Goal: Information Seeking & Learning: Learn about a topic

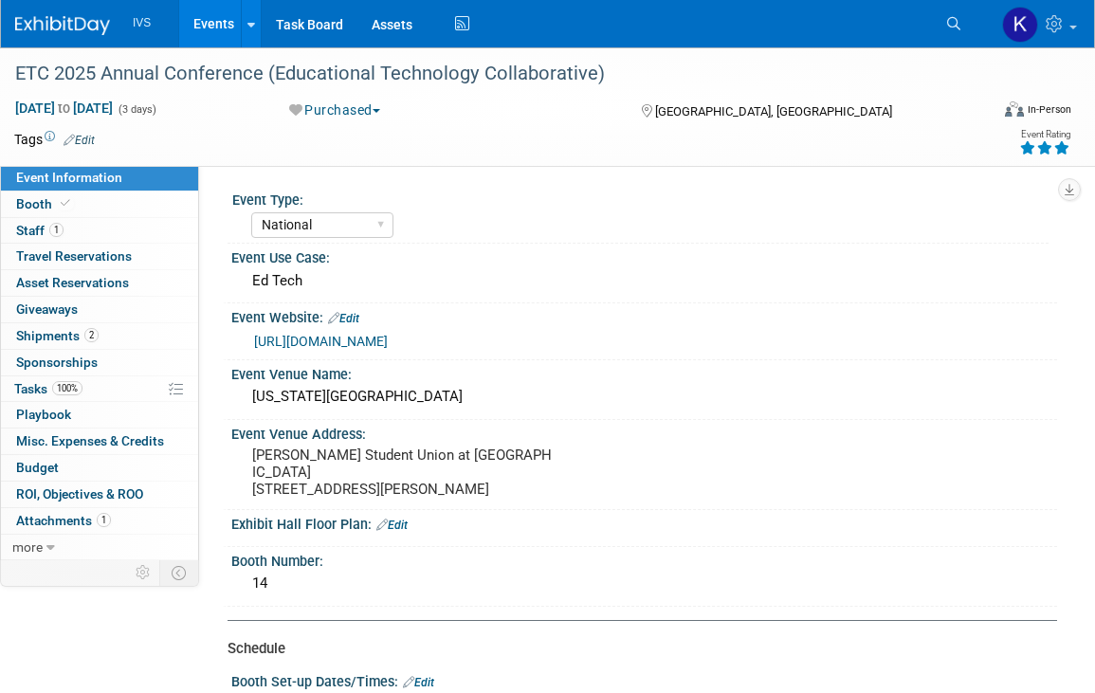
select select "National"
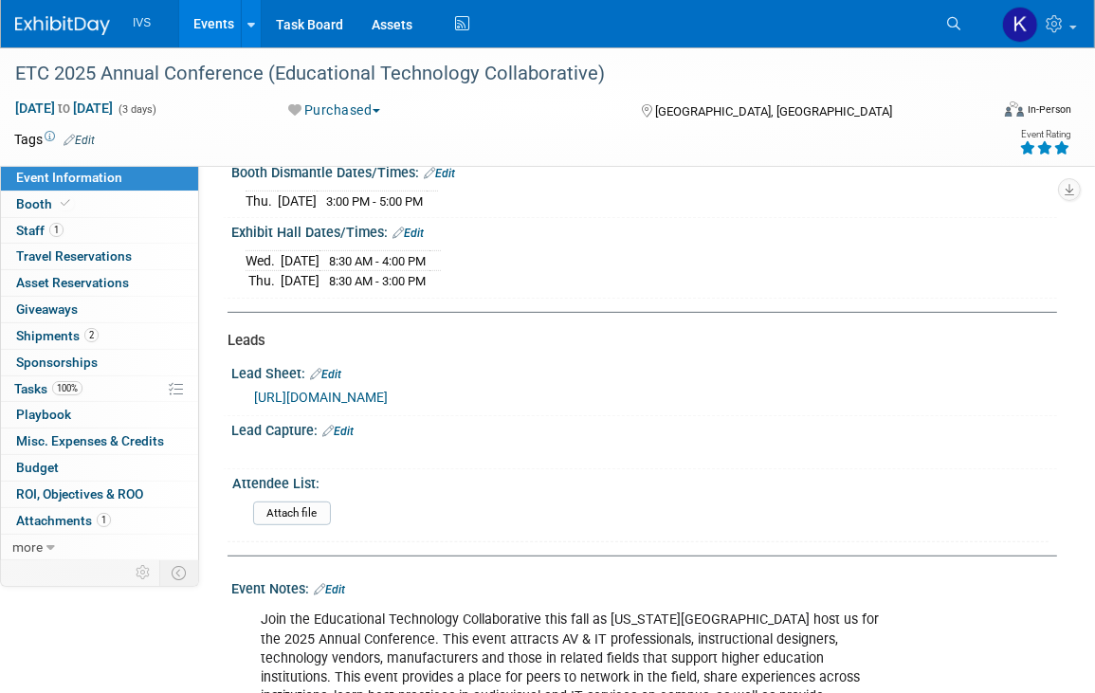
click at [213, 6] on link "Events" at bounding box center [213, 23] width 69 height 47
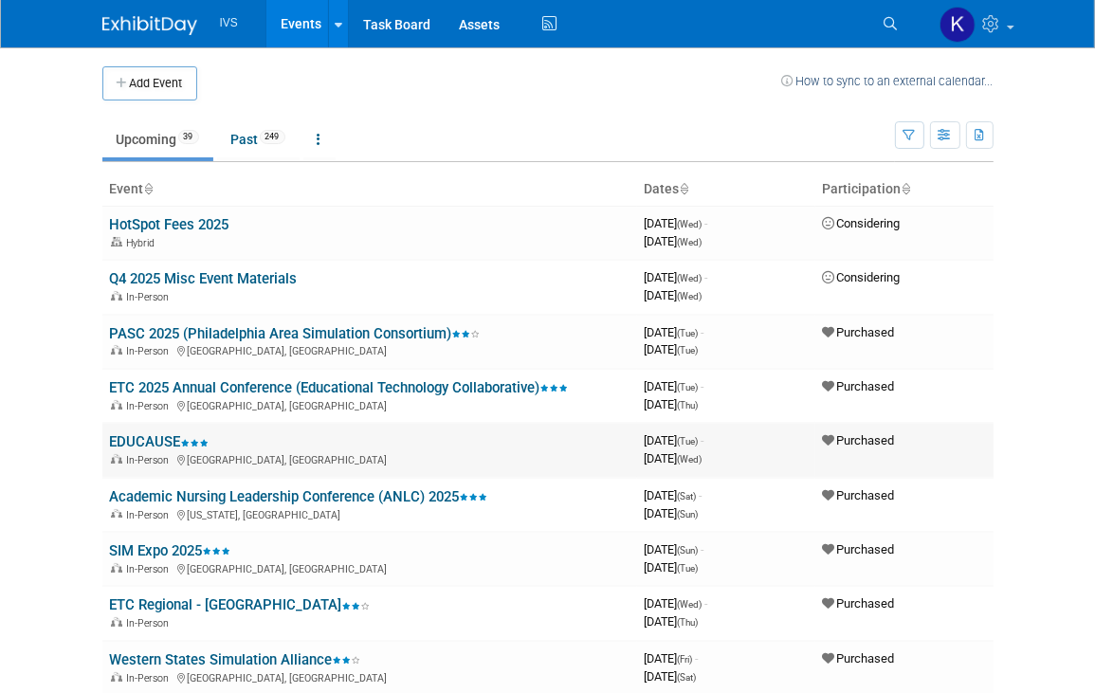
click at [142, 433] on link "EDUCAUSE" at bounding box center [160, 441] width 100 height 17
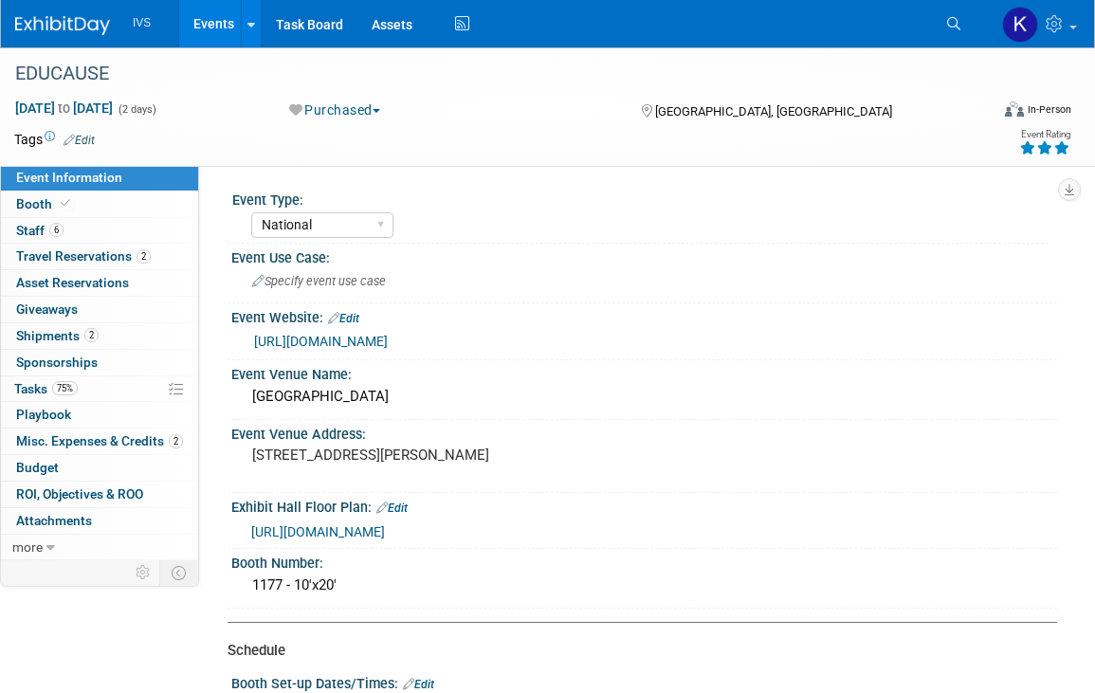
select select "National"
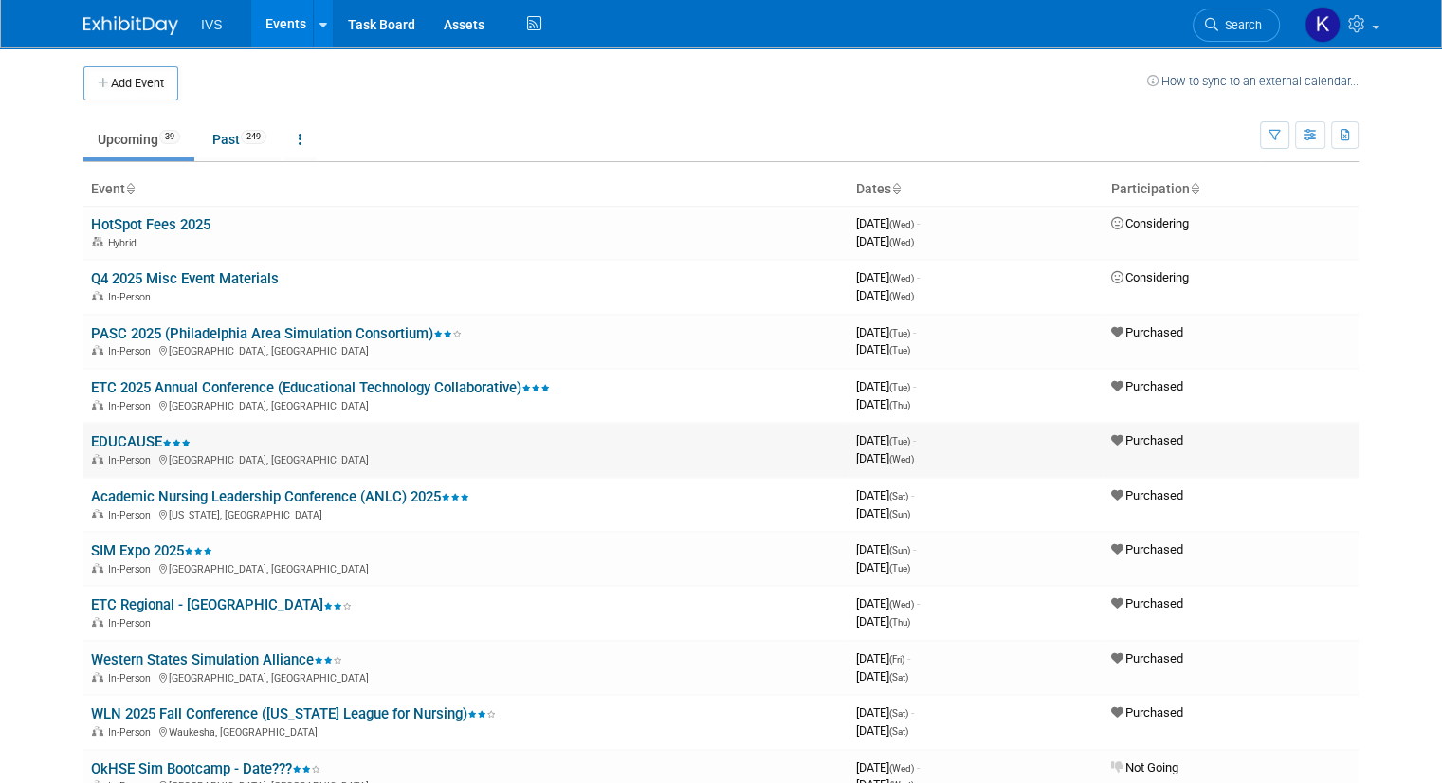
click at [105, 435] on link "EDUCAUSE" at bounding box center [141, 441] width 100 height 17
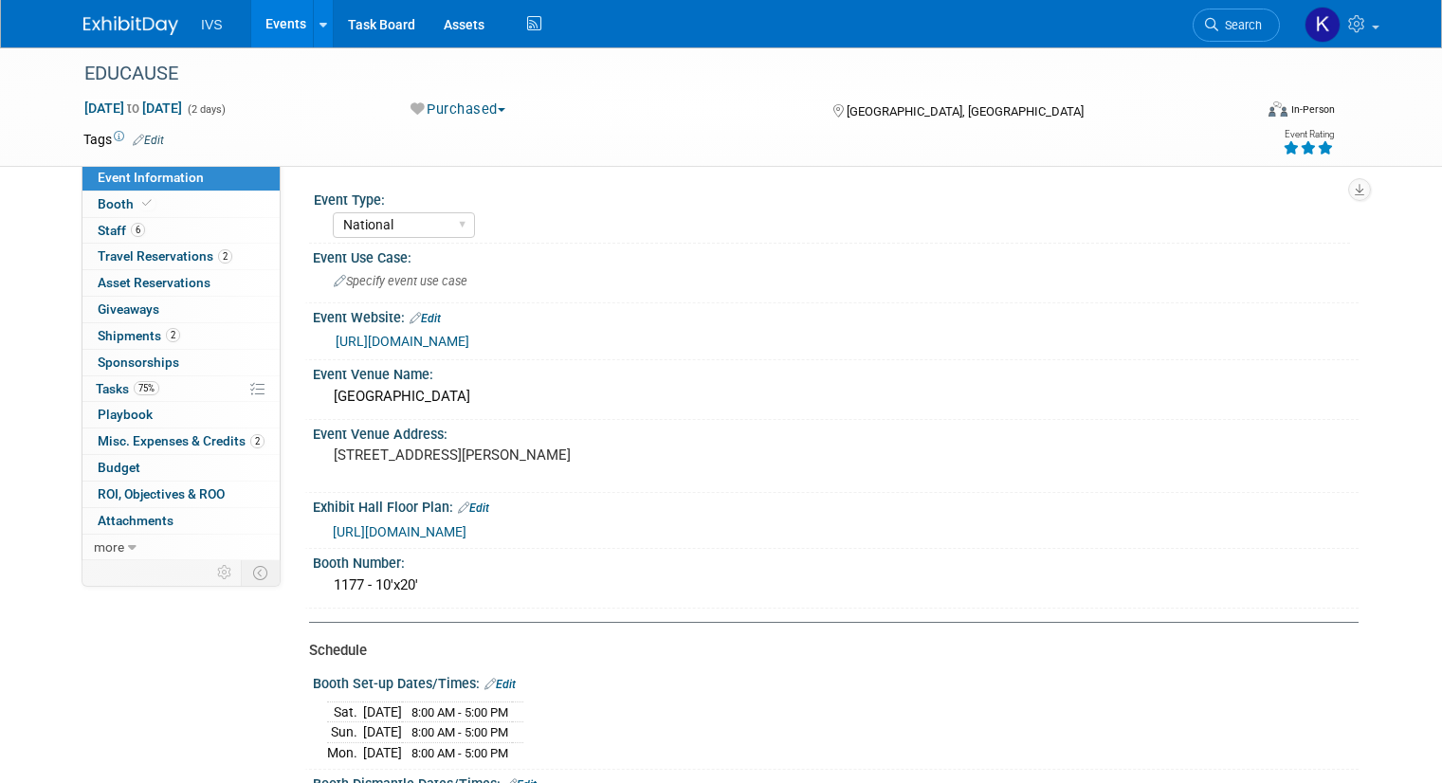
select select "National"
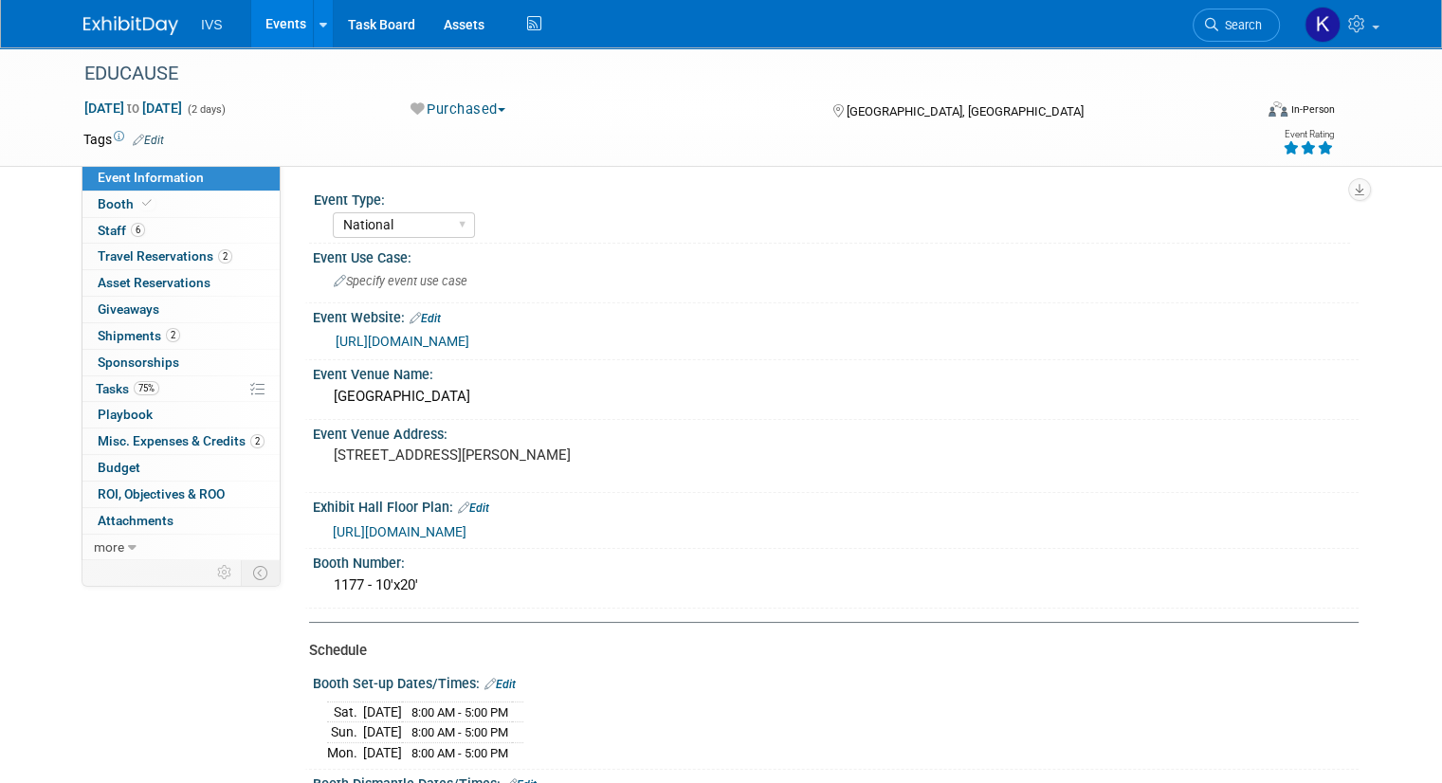
click at [469, 335] on link "[URL][DOMAIN_NAME]" at bounding box center [403, 341] width 134 height 15
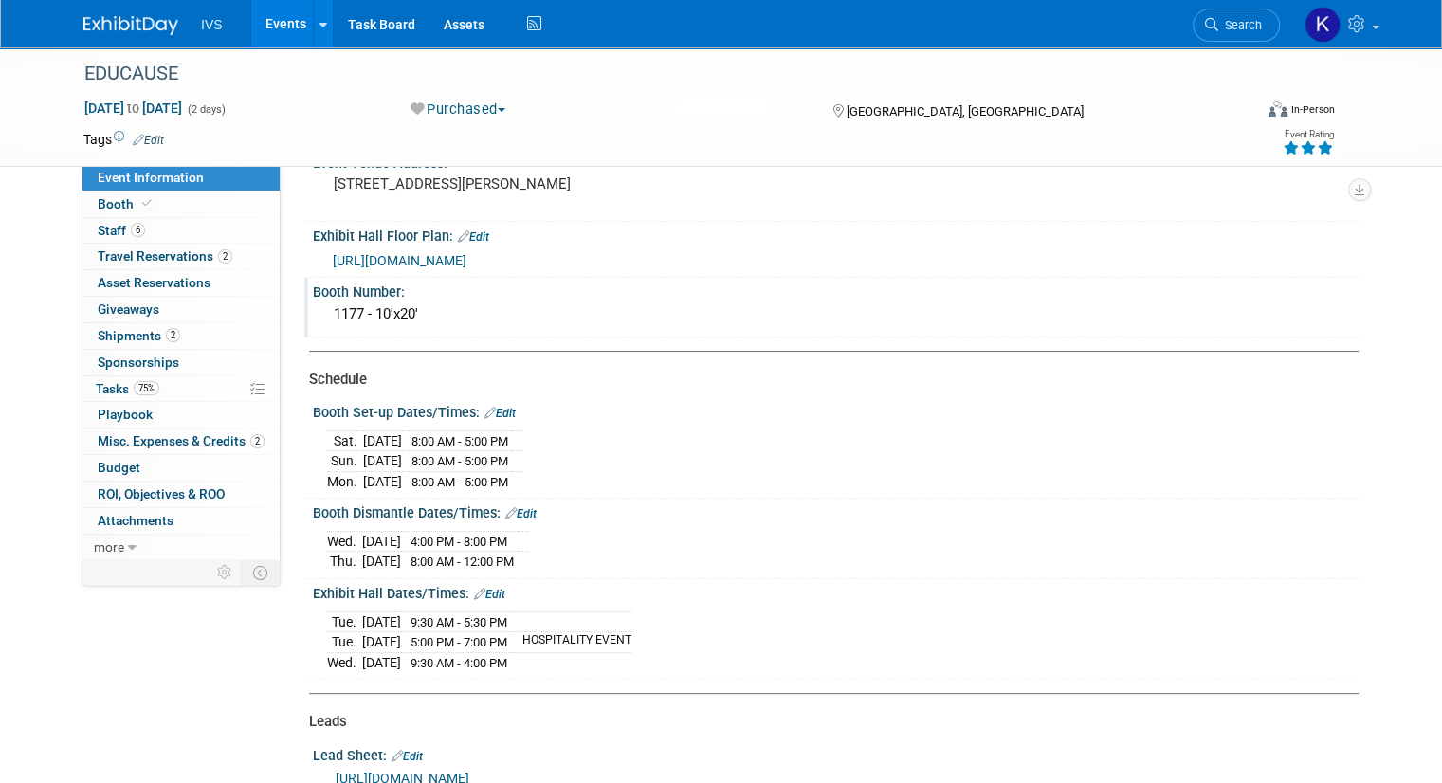
scroll to position [269, 0]
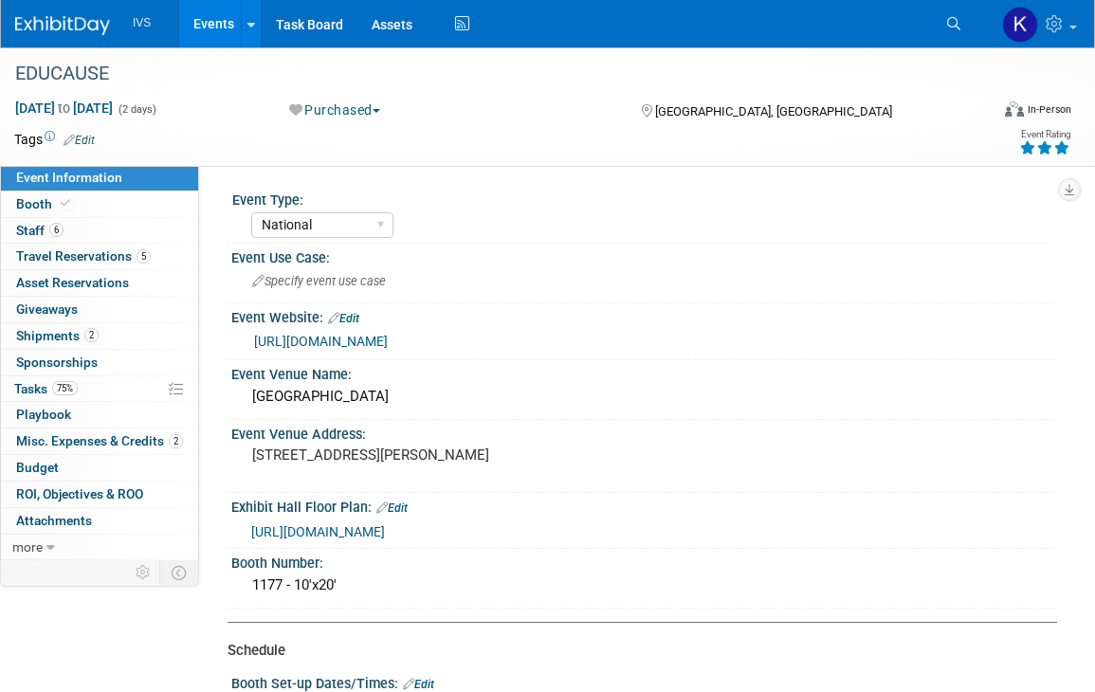
select select "National"
click at [146, 81] on div "EDUCAUSE" at bounding box center [488, 74] width 959 height 34
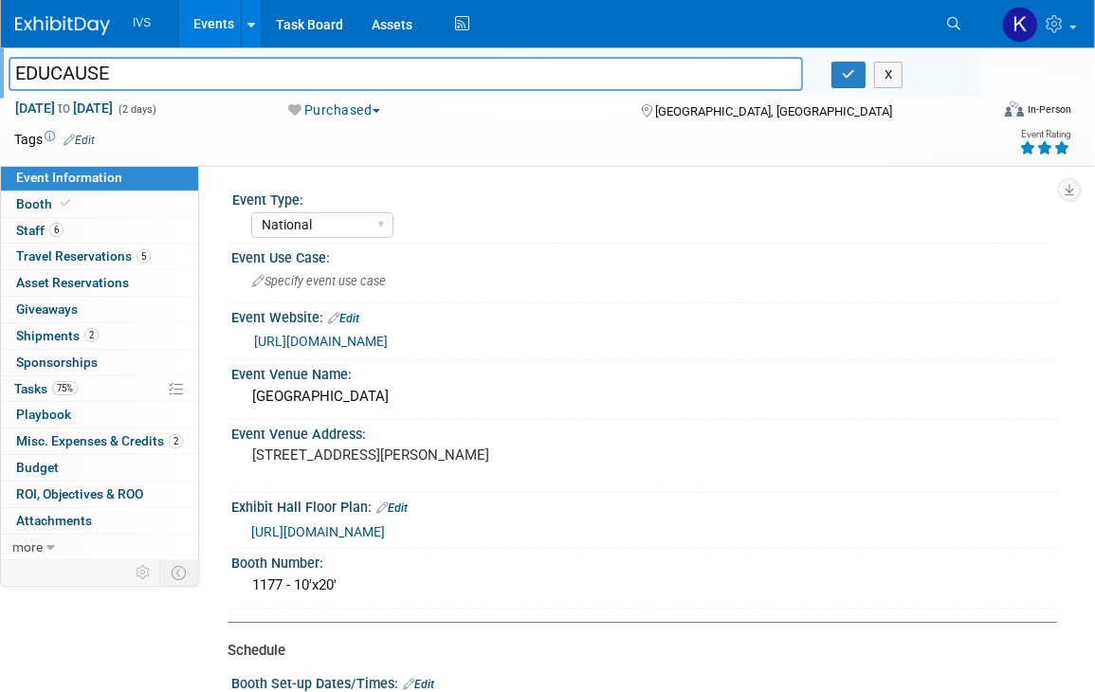
click at [197, 14] on link "Events" at bounding box center [213, 23] width 69 height 47
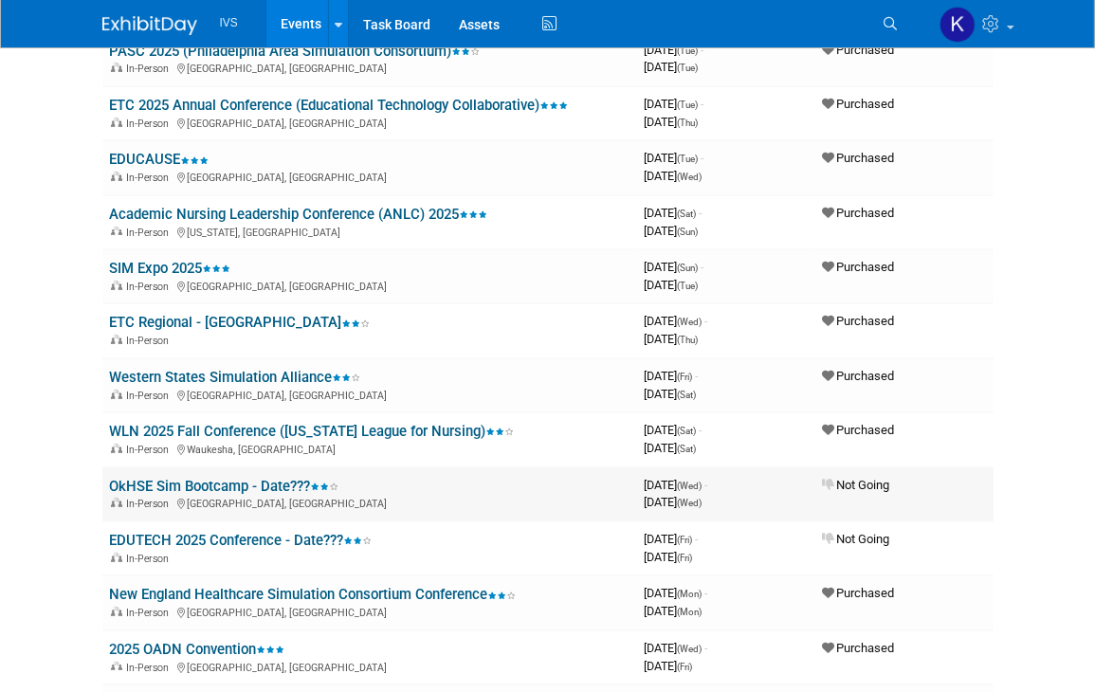
scroll to position [284, 0]
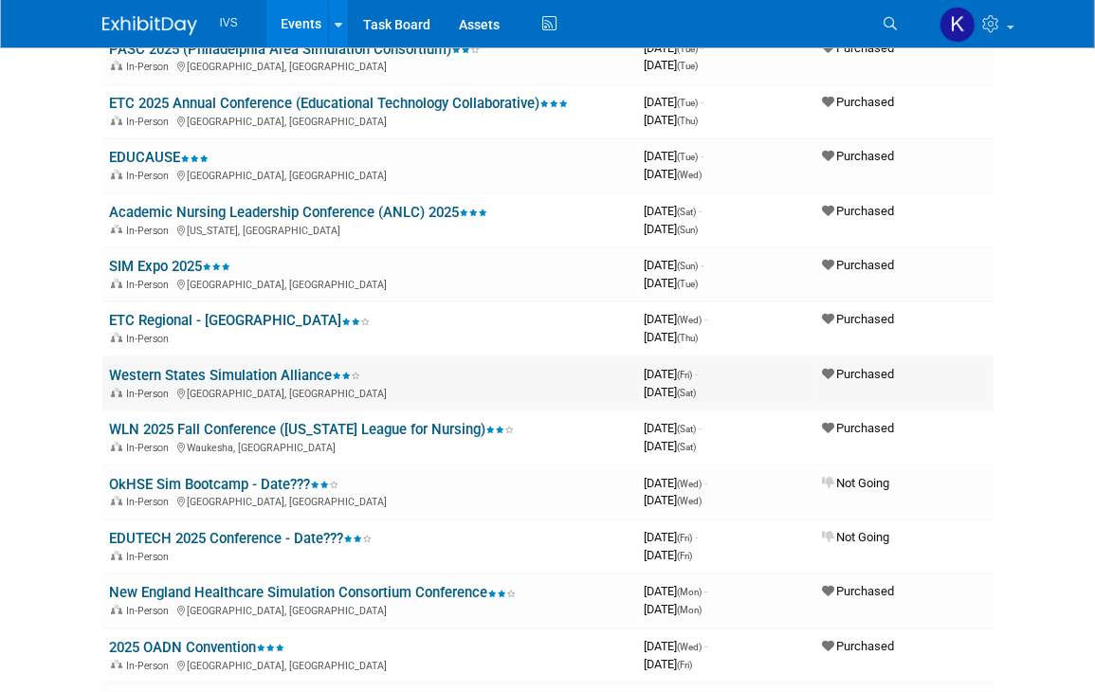
click at [155, 369] on link "Western States Simulation Alliance" at bounding box center [235, 375] width 251 height 17
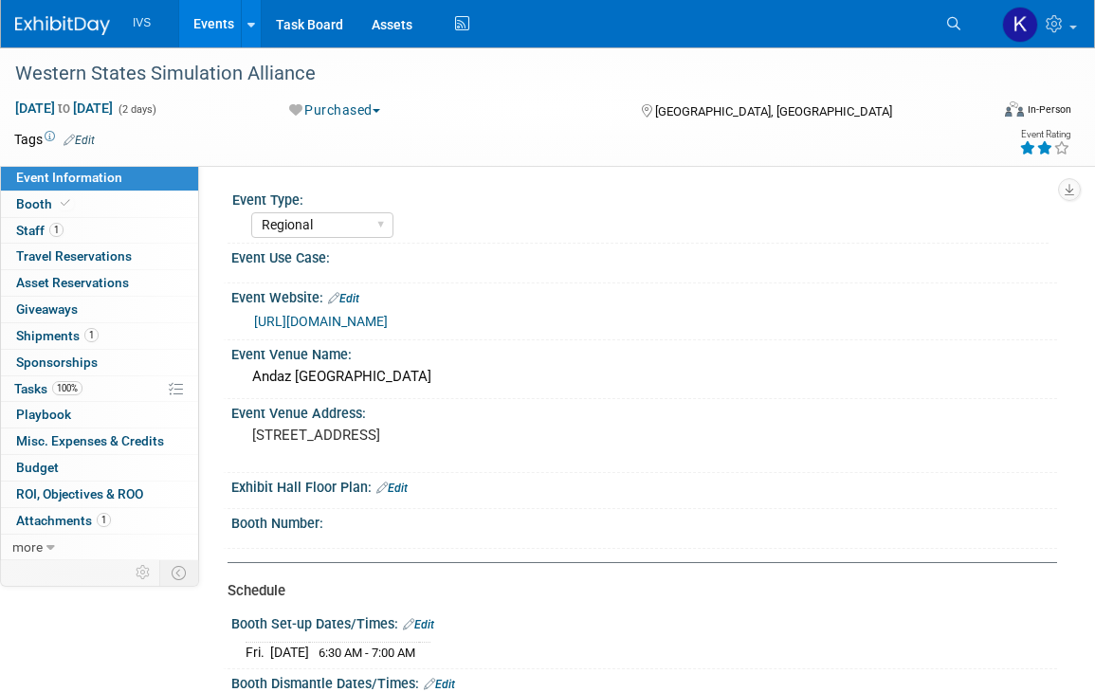
select select "Regional"
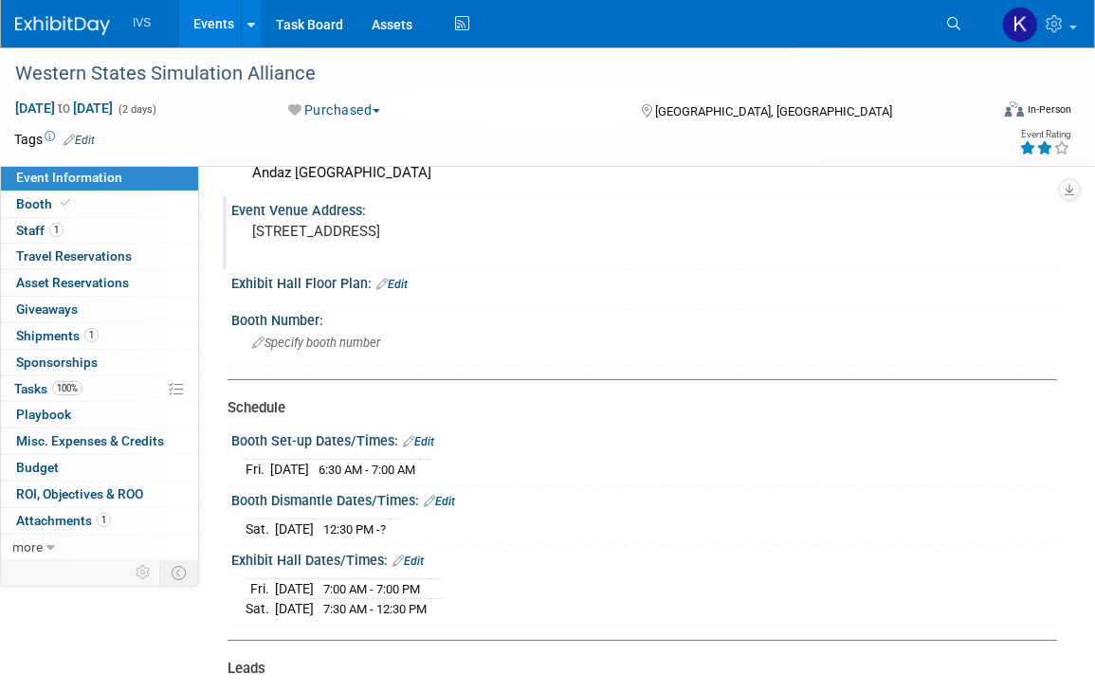
scroll to position [284, 0]
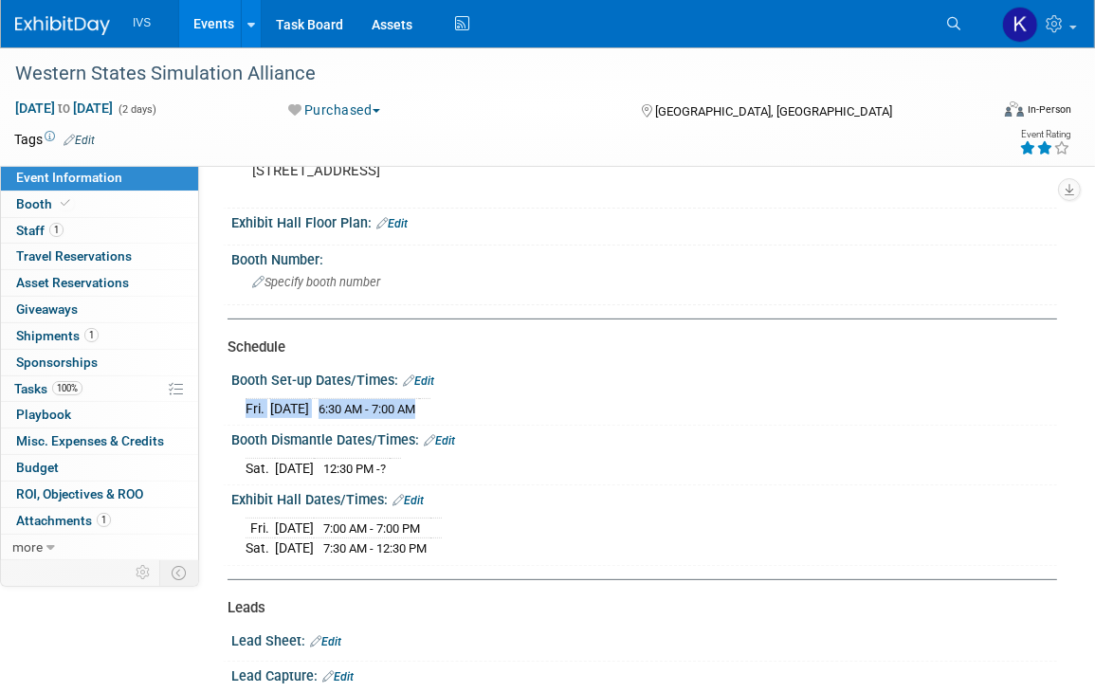
drag, startPoint x: 455, startPoint y: 403, endPoint x: 232, endPoint y: 394, distance: 223.0
click at [232, 394] on div "Fri. Nov 7, 2025 6:30 AM - 7:00 AM Save Changes Cancel" at bounding box center [644, 405] width 826 height 32
copy div "Fri. Nov 7, 2025 6:30 AM - 7:00 AM"
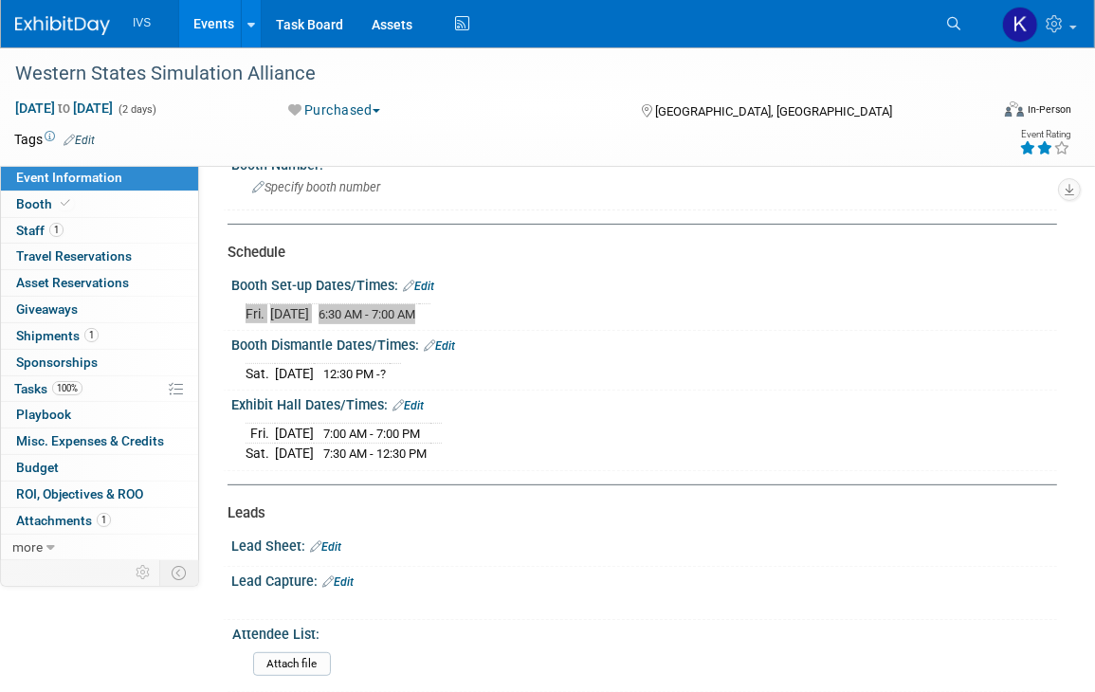
scroll to position [379, 0]
drag, startPoint x: 404, startPoint y: 367, endPoint x: 240, endPoint y: 373, distance: 164.1
click at [240, 373] on div "Sat. Nov 8, 2025 12:30 PM - ? Save Changes Cancel" at bounding box center [644, 370] width 826 height 32
copy div "Sat. Nov 8, 2025 12:30 PM"
click at [844, 676] on div "Attach file" at bounding box center [647, 665] width 802 height 45
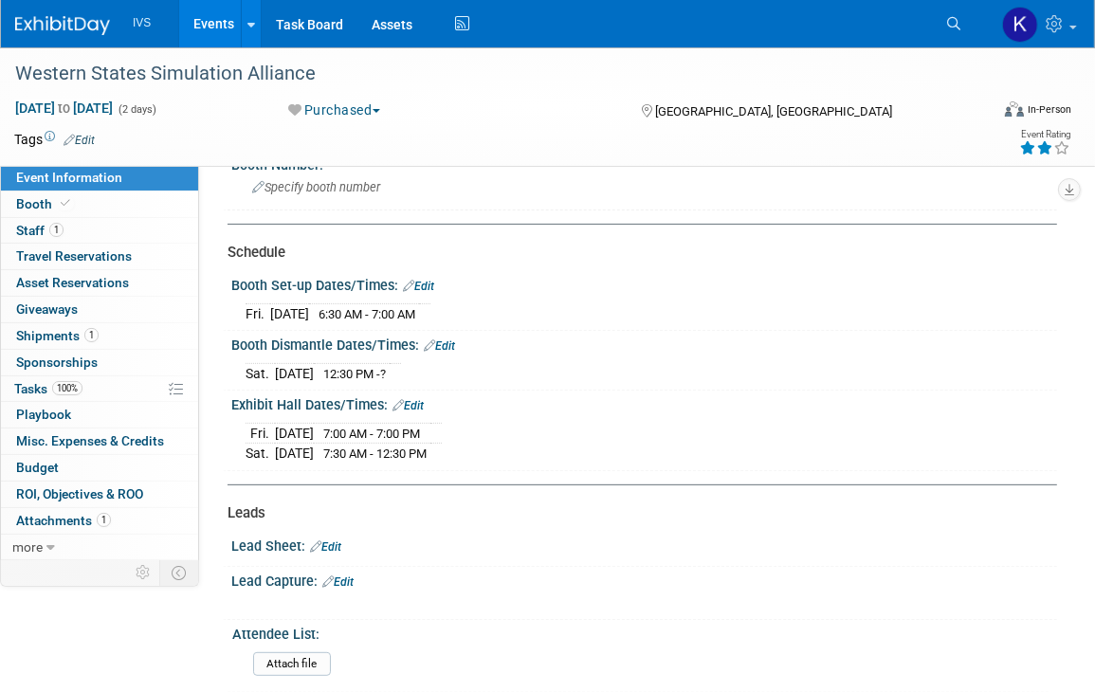
click at [214, 24] on link "Events" at bounding box center [213, 23] width 69 height 47
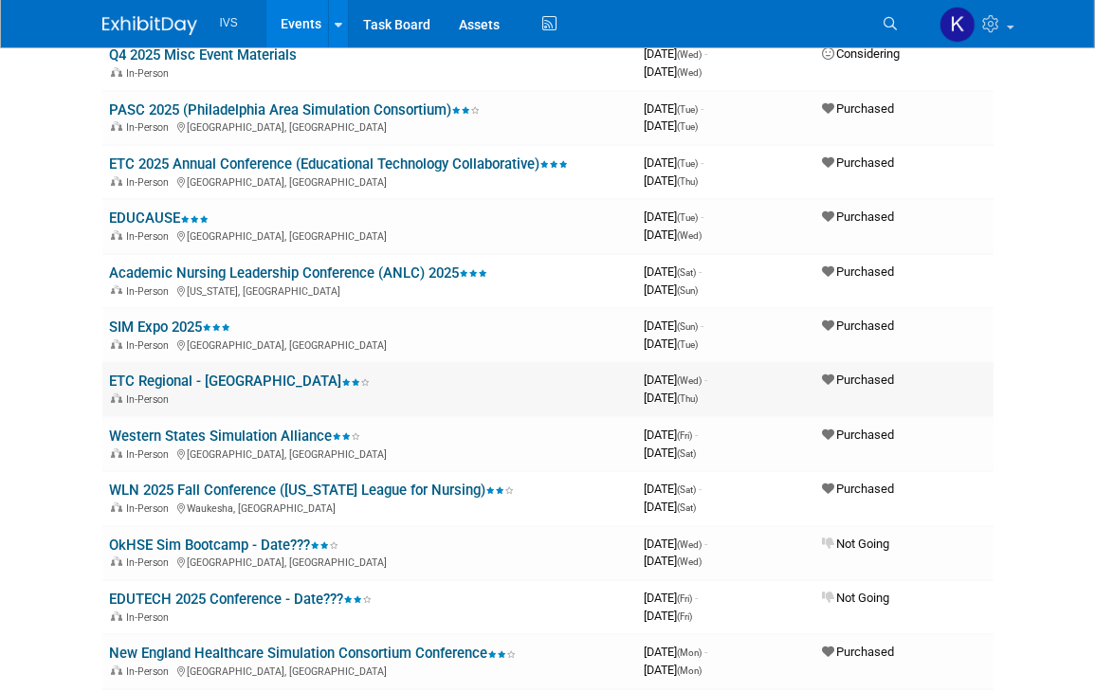
scroll to position [379, 0]
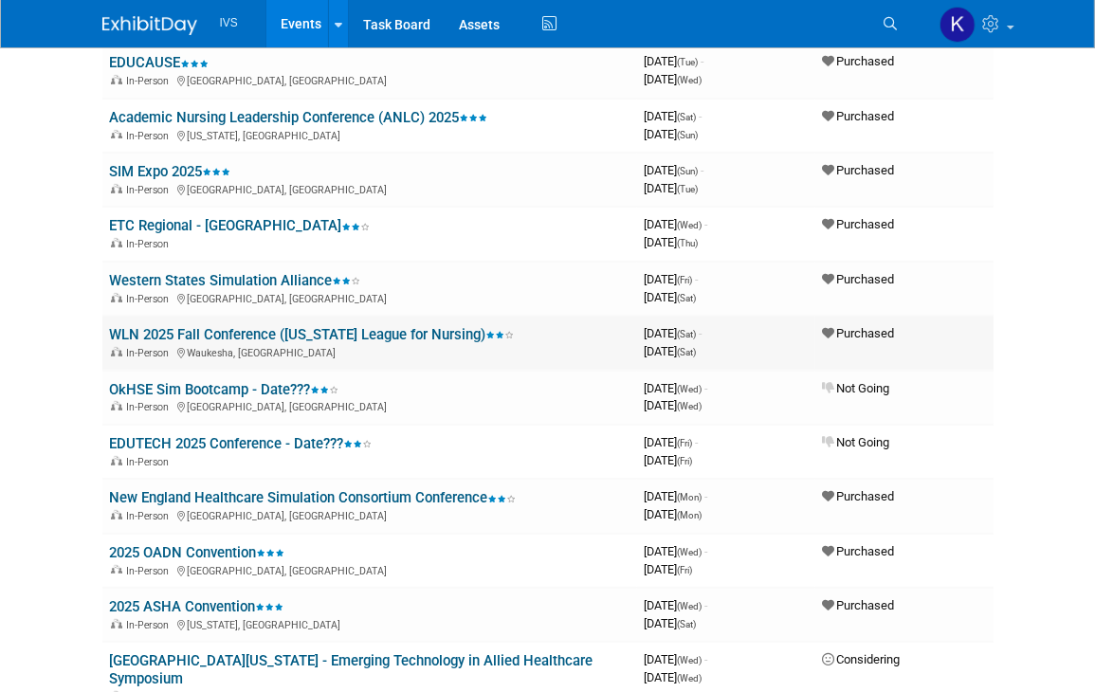
click at [220, 326] on link "WLN 2025 Fall Conference ([US_STATE] League for Nursing)" at bounding box center [312, 334] width 405 height 17
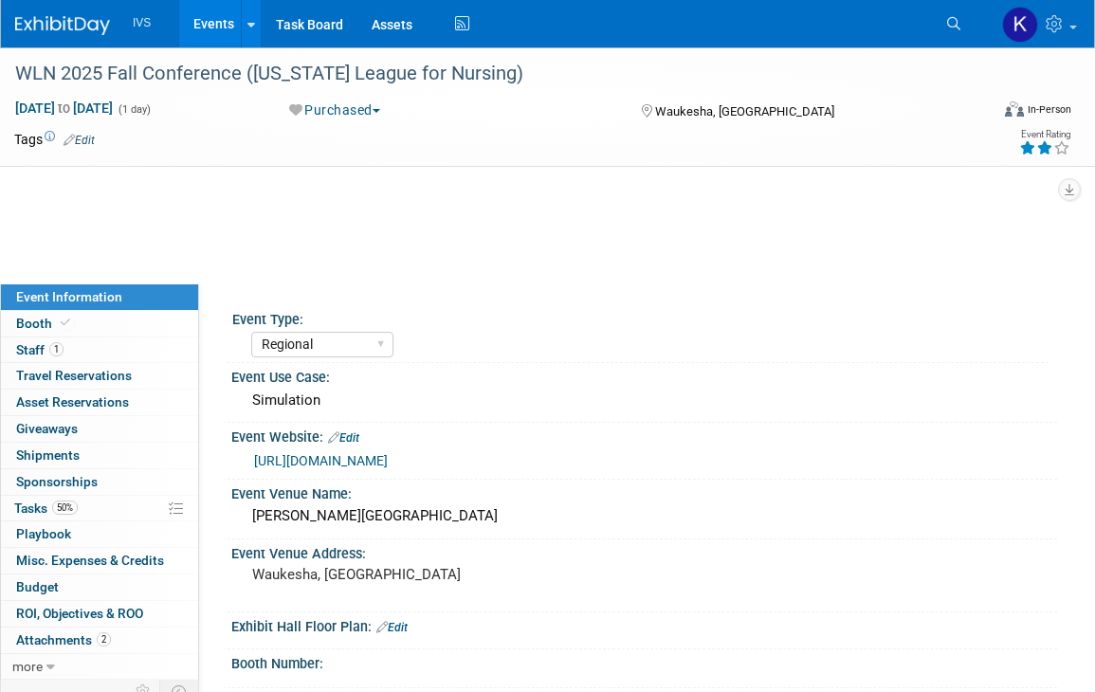
select select "Regional"
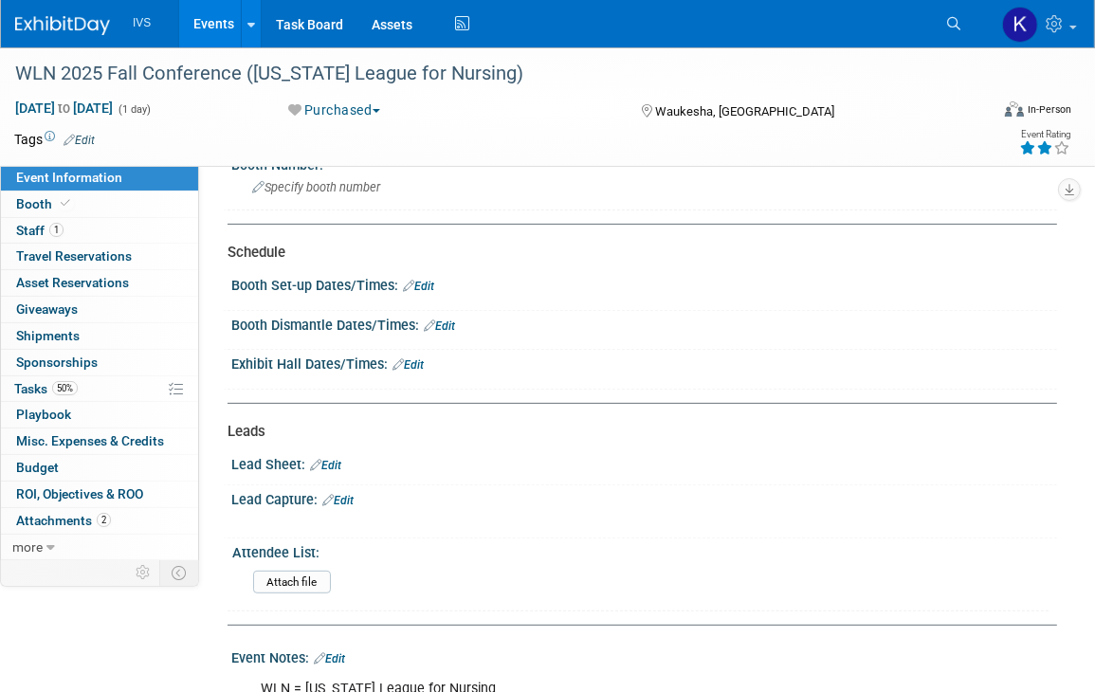
scroll to position [758, 0]
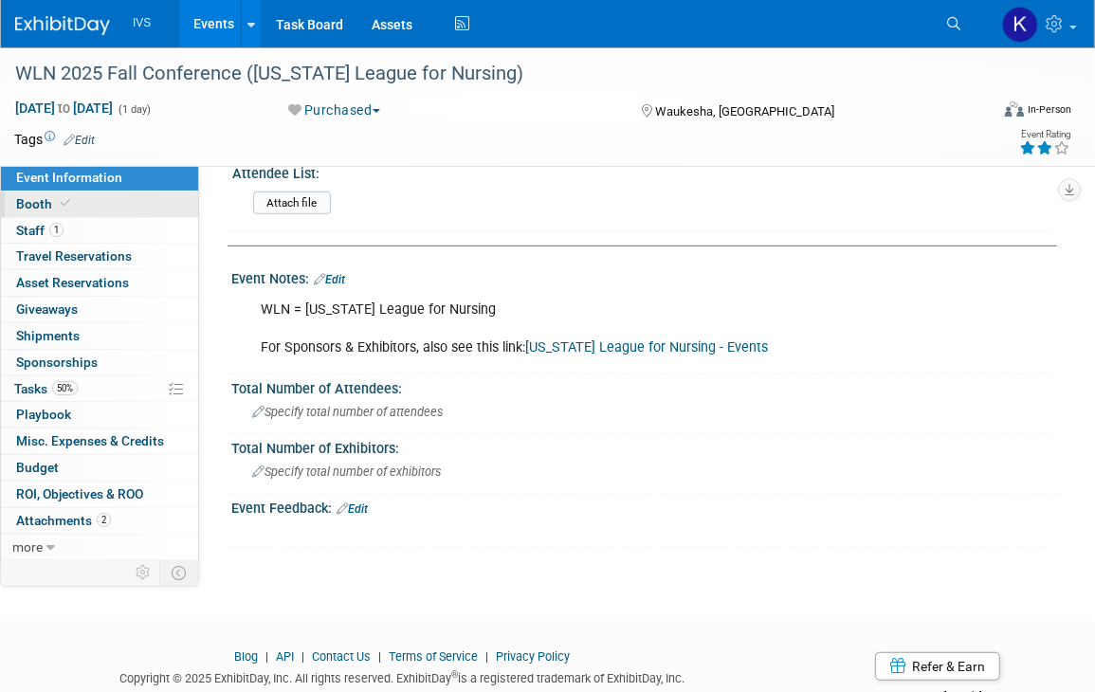
click at [135, 206] on link "Booth" at bounding box center [99, 205] width 197 height 26
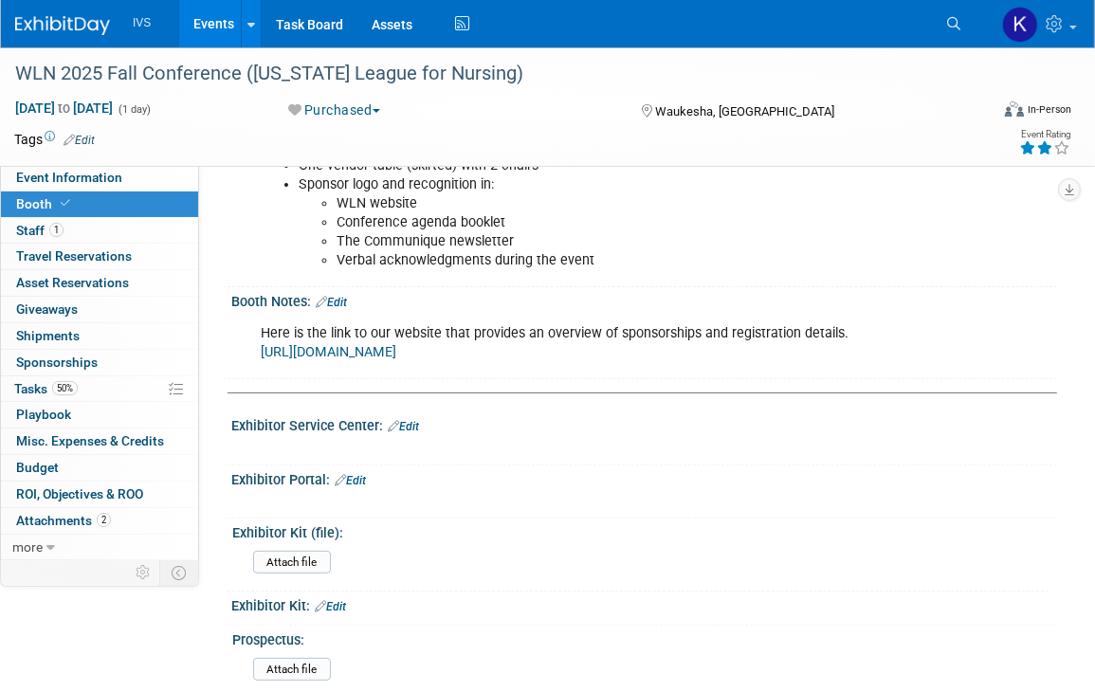
scroll to position [284, 0]
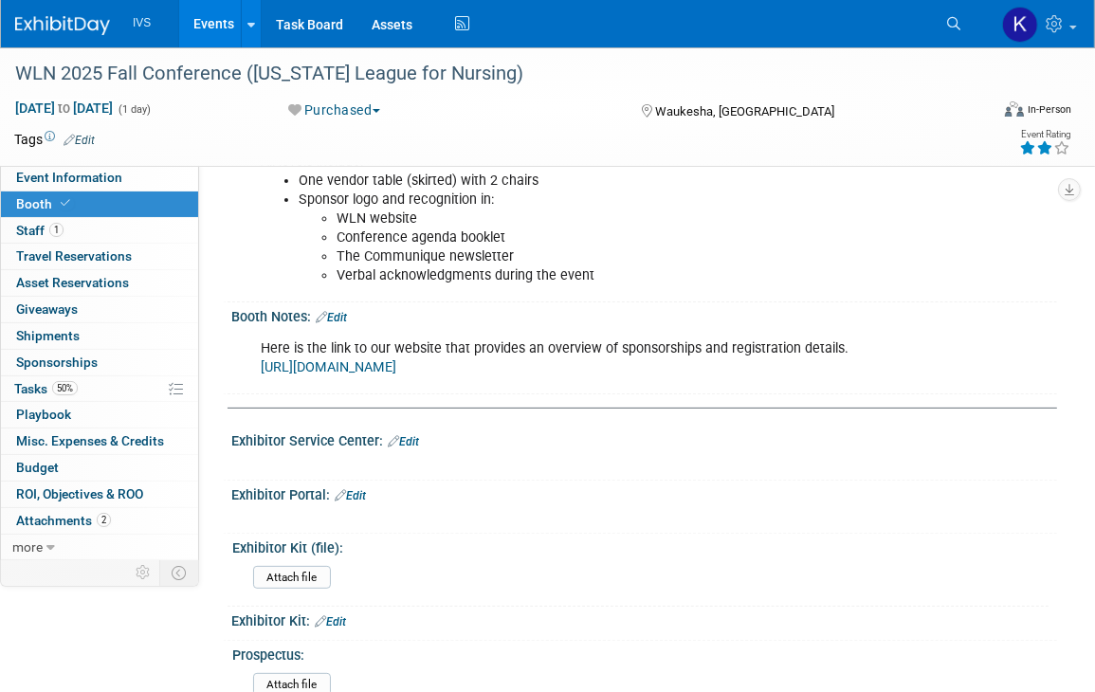
click at [396, 359] on link "https://wln.starchapter.com/meetinginfo.php?id=36&ts=1758227912" at bounding box center [329, 367] width 136 height 16
click at [227, 20] on link "Events" at bounding box center [213, 23] width 69 height 47
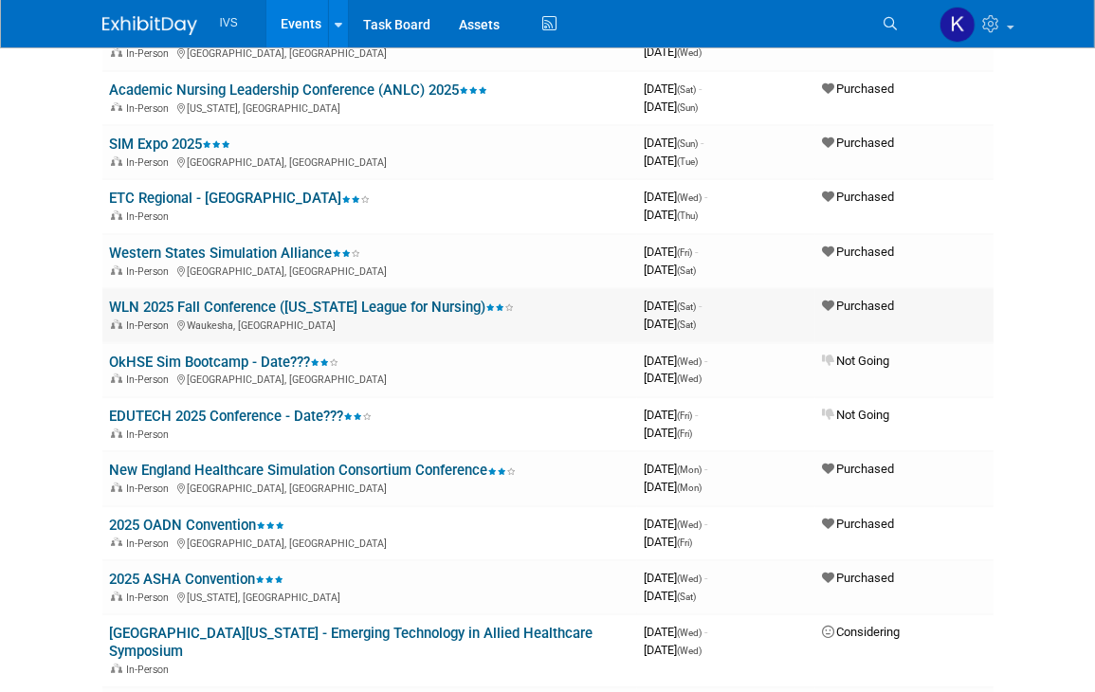
scroll to position [474, 0]
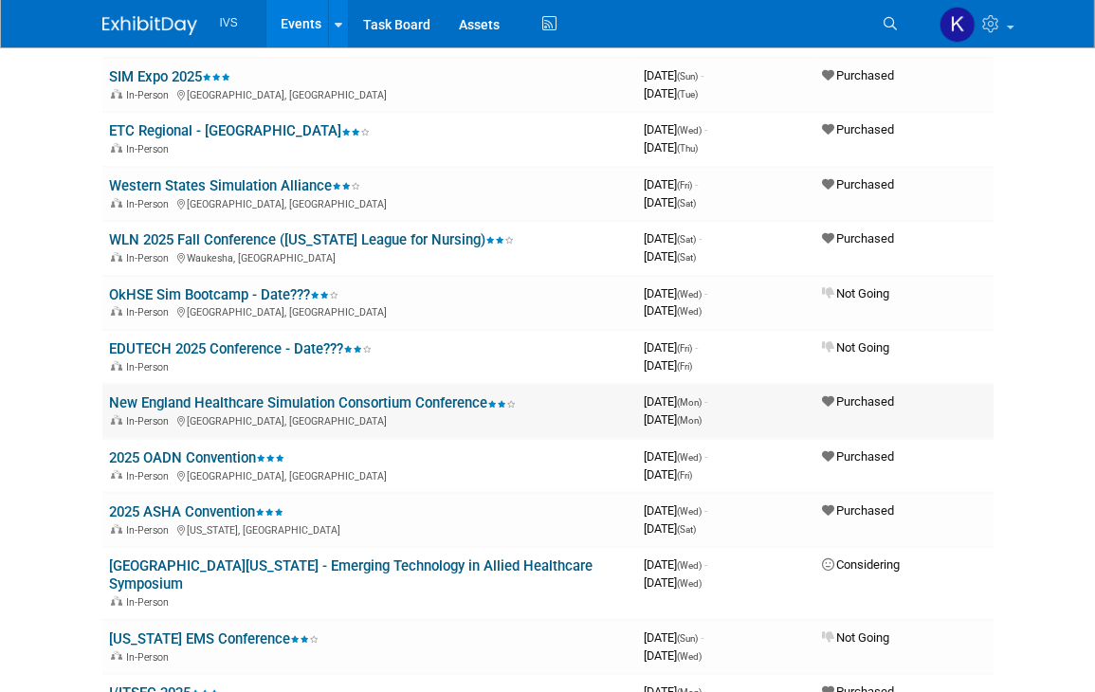
click at [303, 402] on link "New England Healthcare Simulation Consortium Conference" at bounding box center [313, 402] width 407 height 17
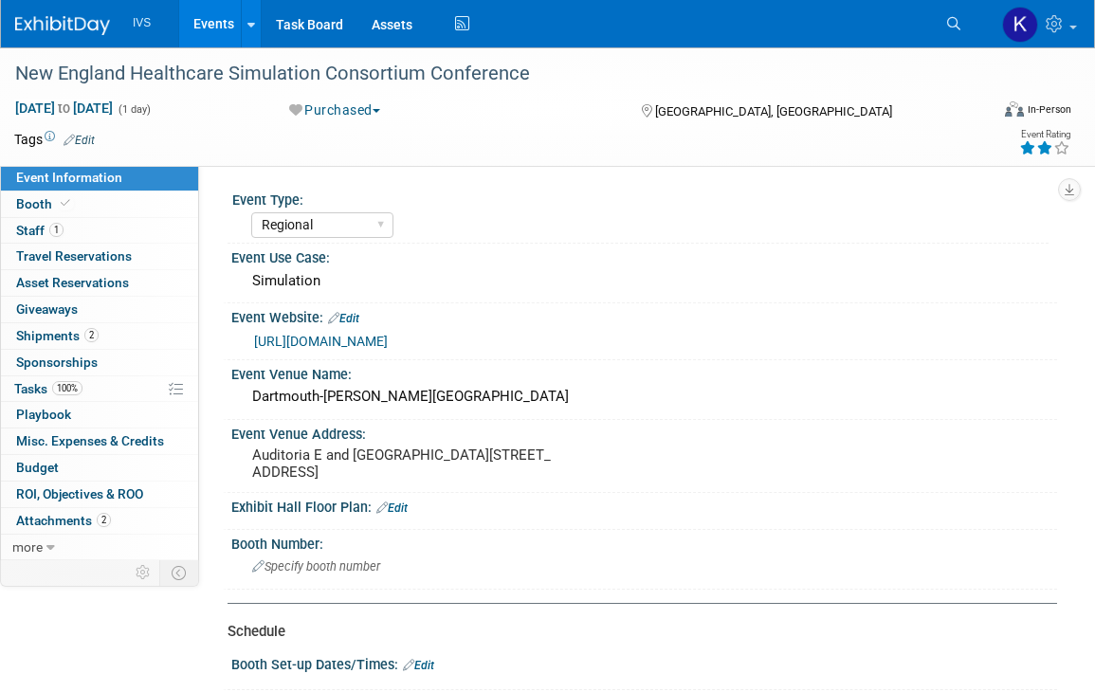
select select "Regional"
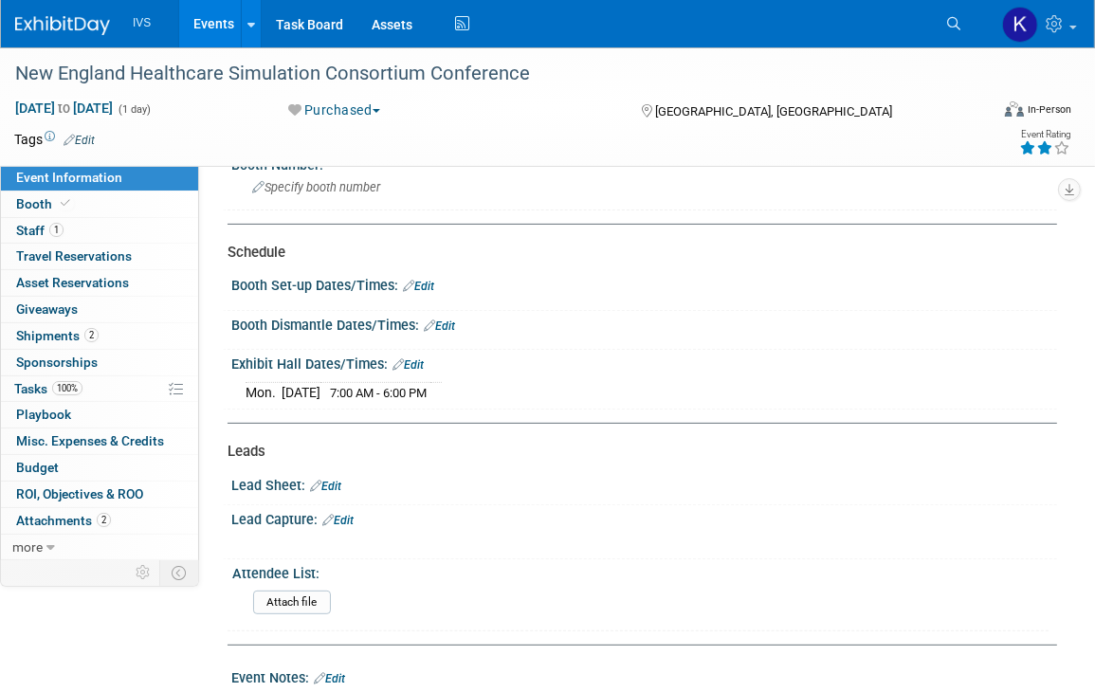
scroll to position [853, 0]
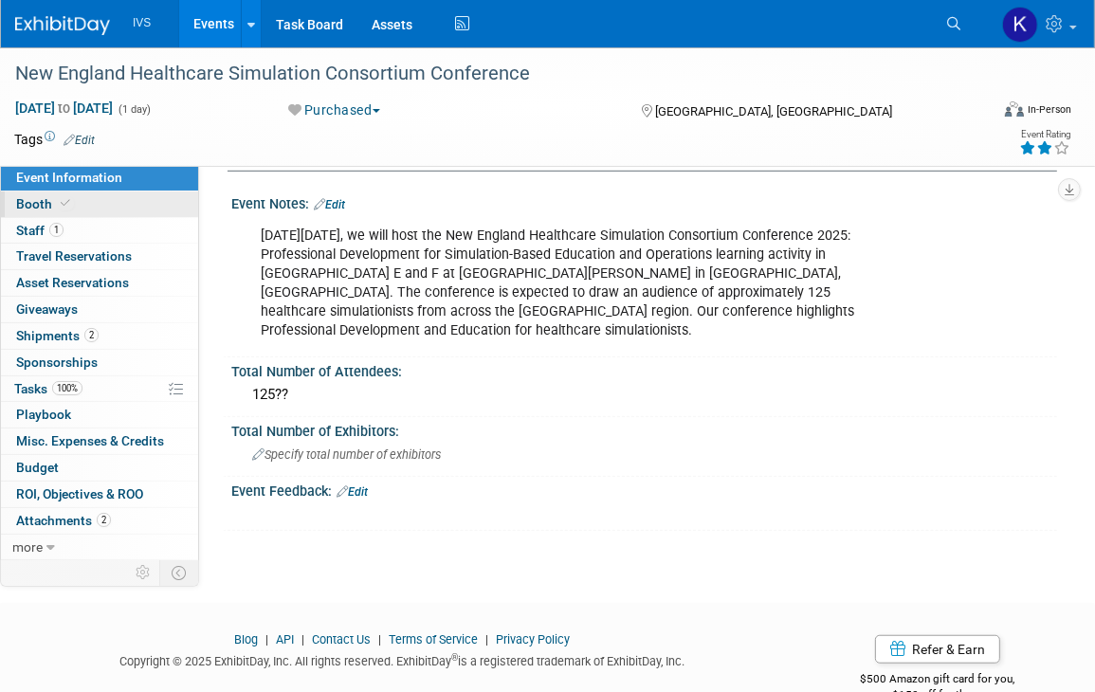
click at [65, 202] on icon at bounding box center [65, 203] width 9 height 10
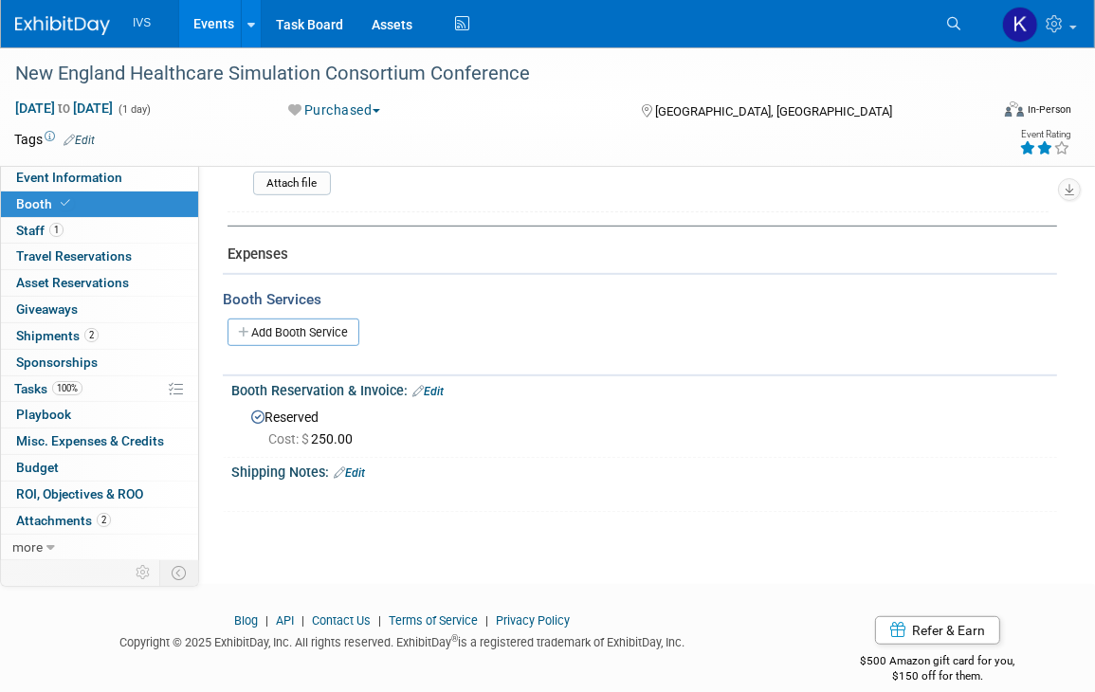
scroll to position [678, 0]
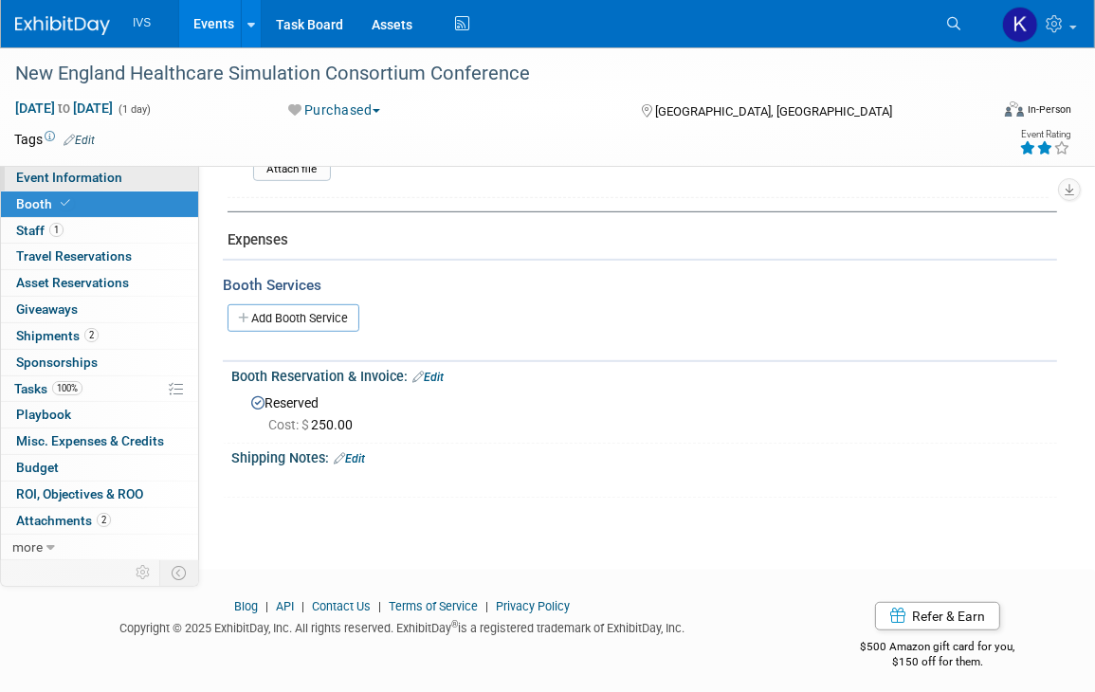
click at [124, 189] on link "Event Information" at bounding box center [99, 178] width 197 height 26
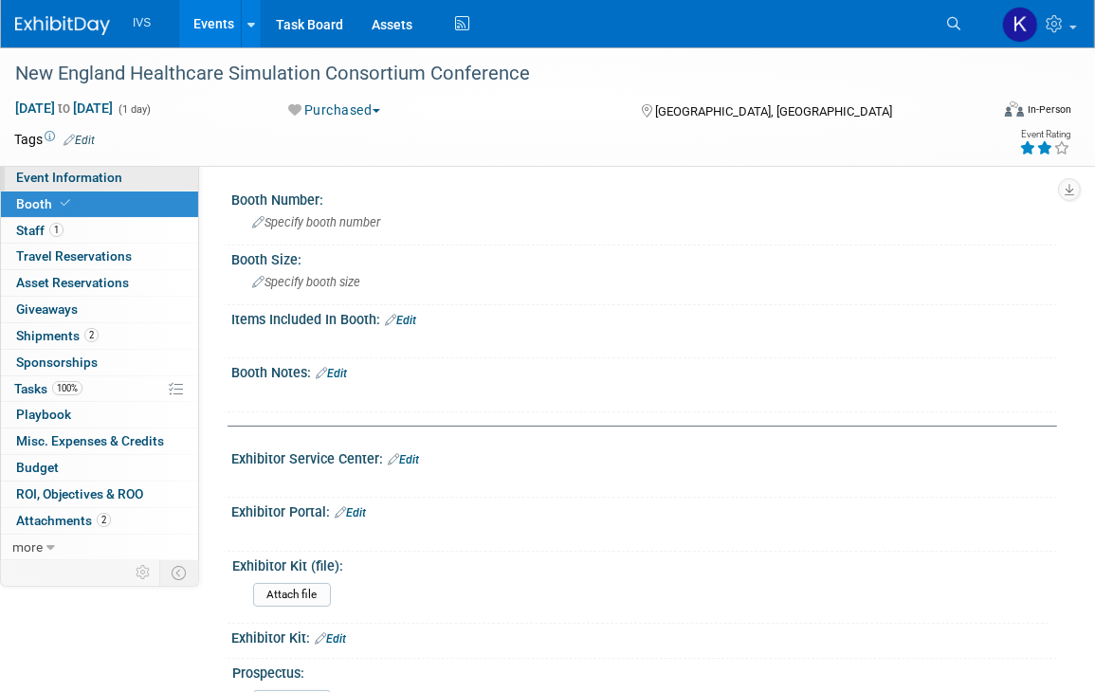
select select "Regional"
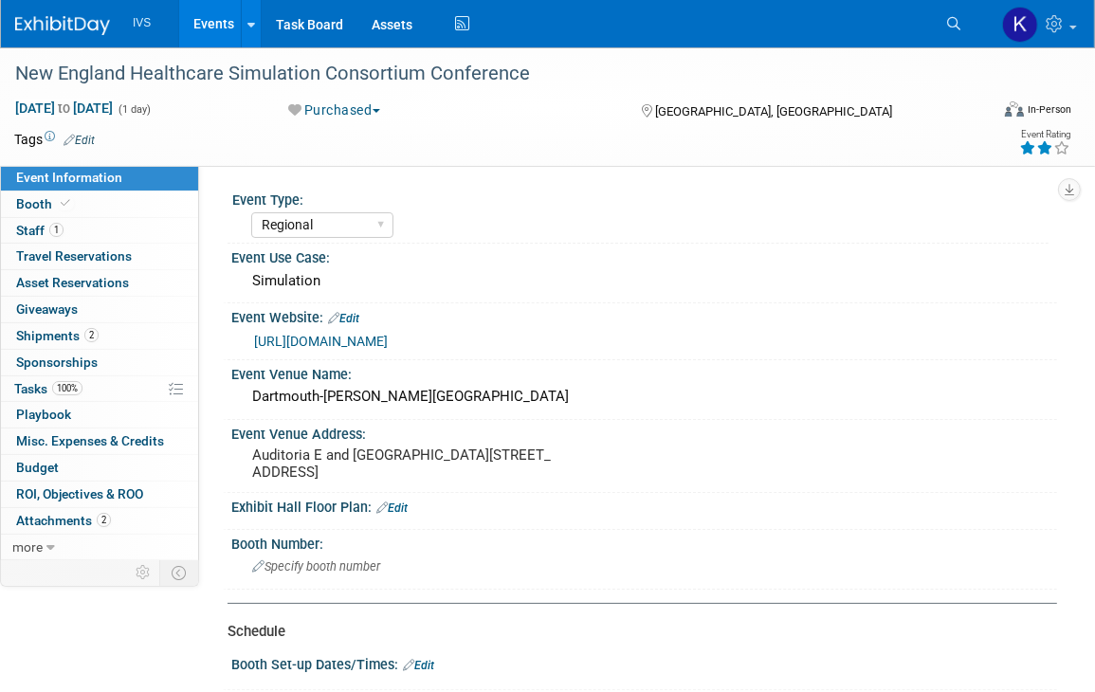
click at [388, 337] on link "[URL][DOMAIN_NAME]" at bounding box center [321, 341] width 134 height 15
